Goal: Browse casually: Explore the website without a specific task or goal

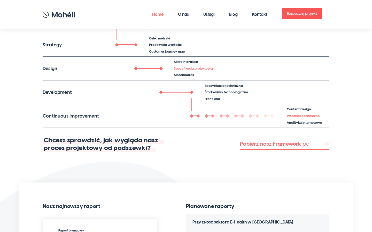
scroll to position [13, 0]
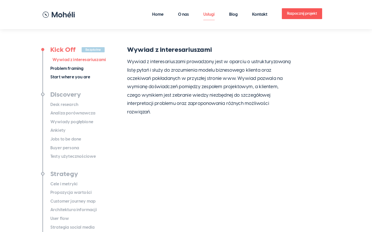
scroll to position [519, 0]
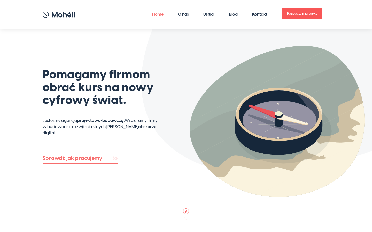
scroll to position [629, 0]
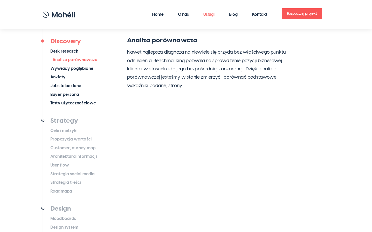
scroll to position [519, 0]
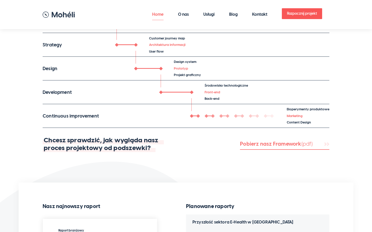
scroll to position [27, 0]
